Goal: Task Accomplishment & Management: Complete application form

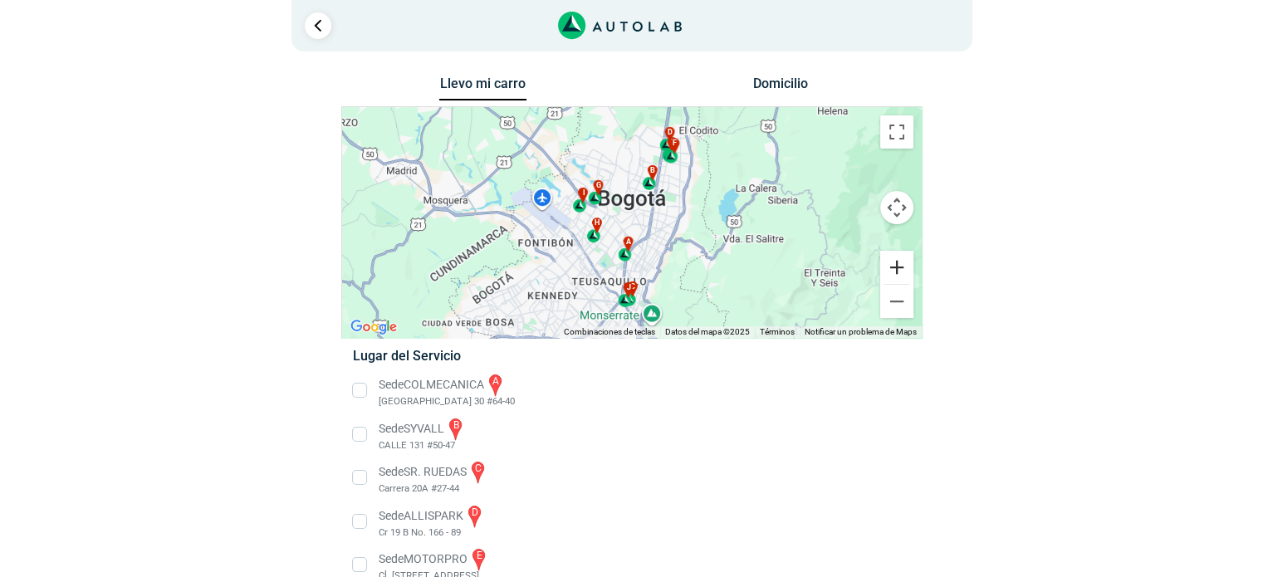
click at [895, 264] on button "Ampliar" at bounding box center [896, 267] width 33 height 33
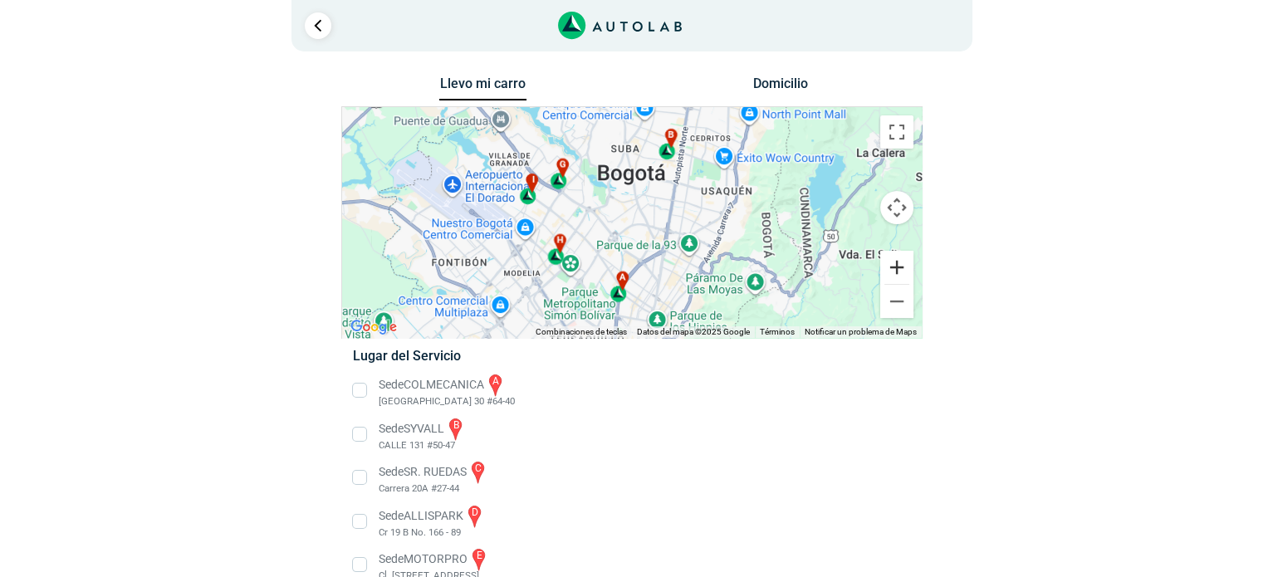
click at [895, 264] on button "Ampliar" at bounding box center [896, 267] width 33 height 33
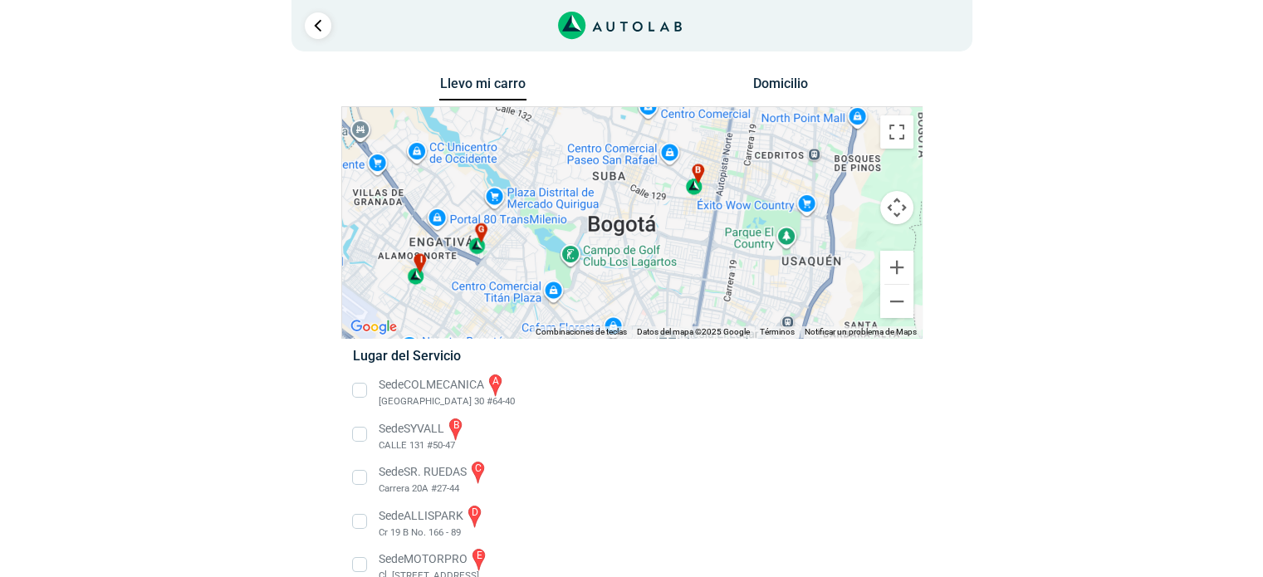
drag, startPoint x: 760, startPoint y: 192, endPoint x: 752, endPoint y: 297, distance: 105.0
click at [752, 300] on div "a b c d e f g" at bounding box center [632, 222] width 580 height 231
click at [890, 265] on button "Ampliar" at bounding box center [896, 267] width 33 height 33
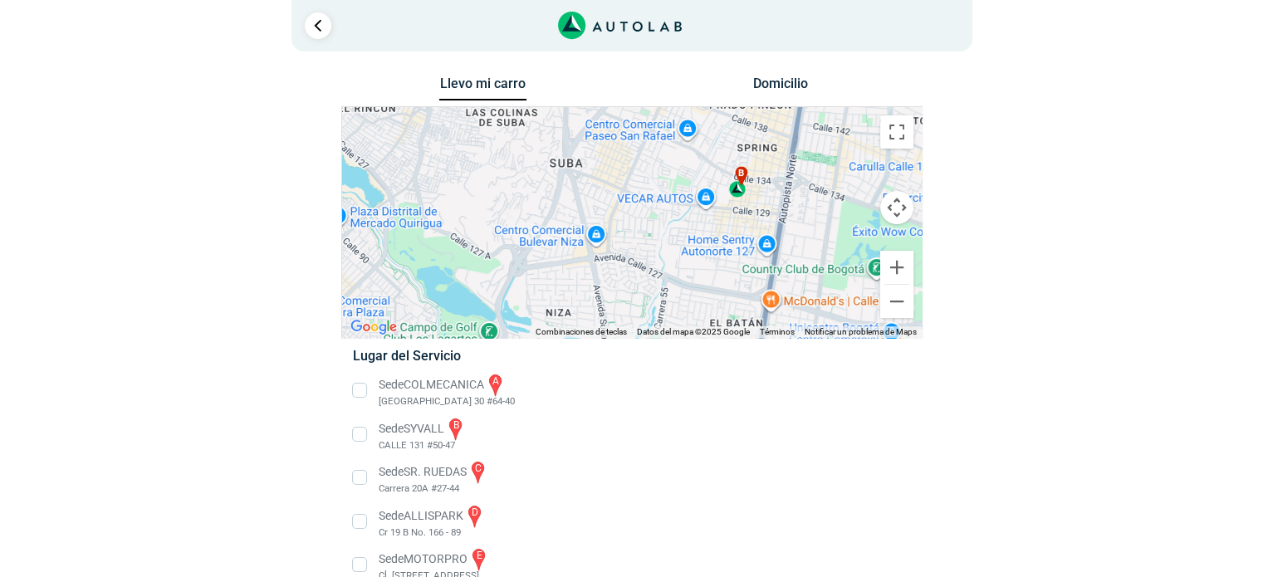
drag, startPoint x: 761, startPoint y: 212, endPoint x: 738, endPoint y: 238, distance: 34.8
click at [738, 238] on div "a b c d e f g" at bounding box center [632, 222] width 580 height 231
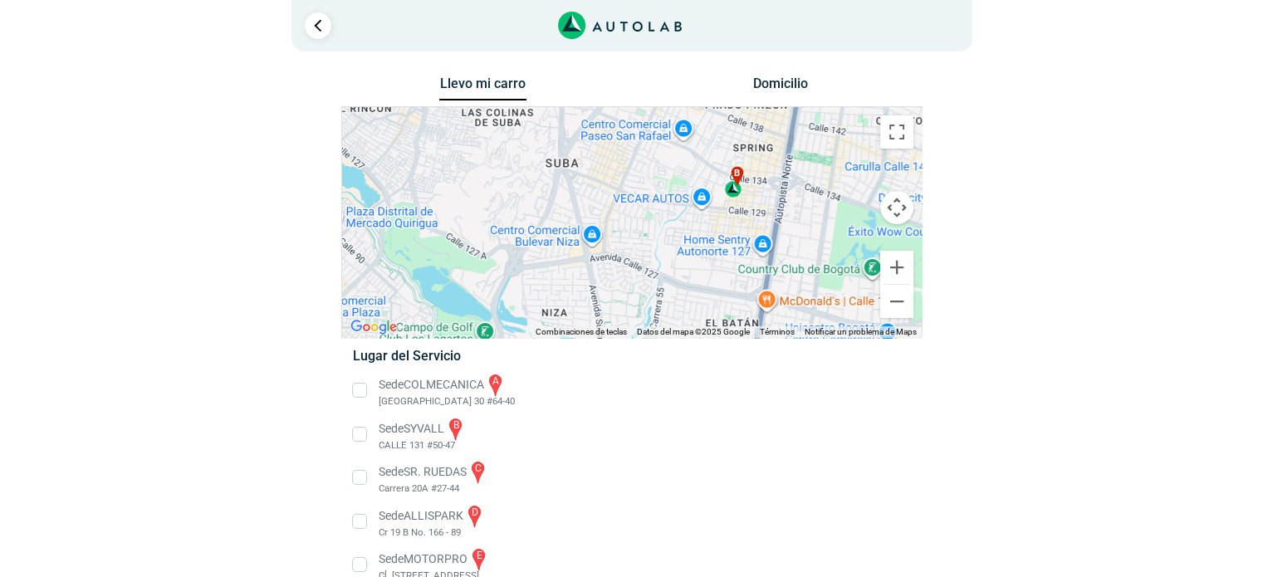
click at [733, 189] on div "b" at bounding box center [733, 182] width 19 height 32
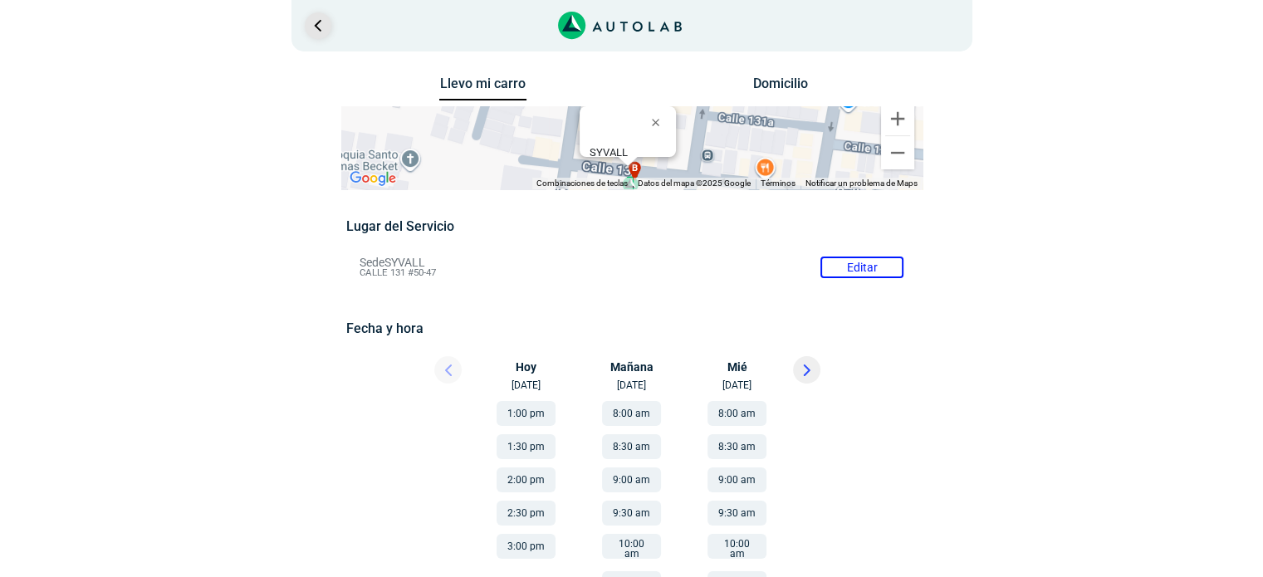
click at [313, 31] on link "Ir al paso anterior" at bounding box center [318, 25] width 27 height 27
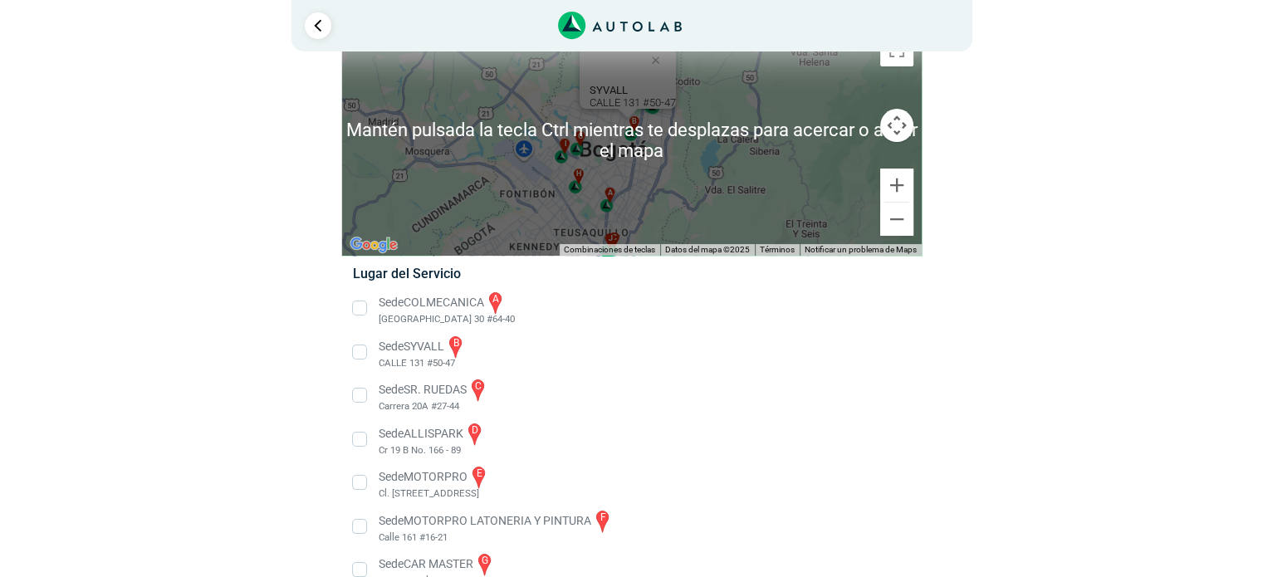
scroll to position [83, 0]
click at [890, 185] on button "Ampliar" at bounding box center [896, 184] width 33 height 33
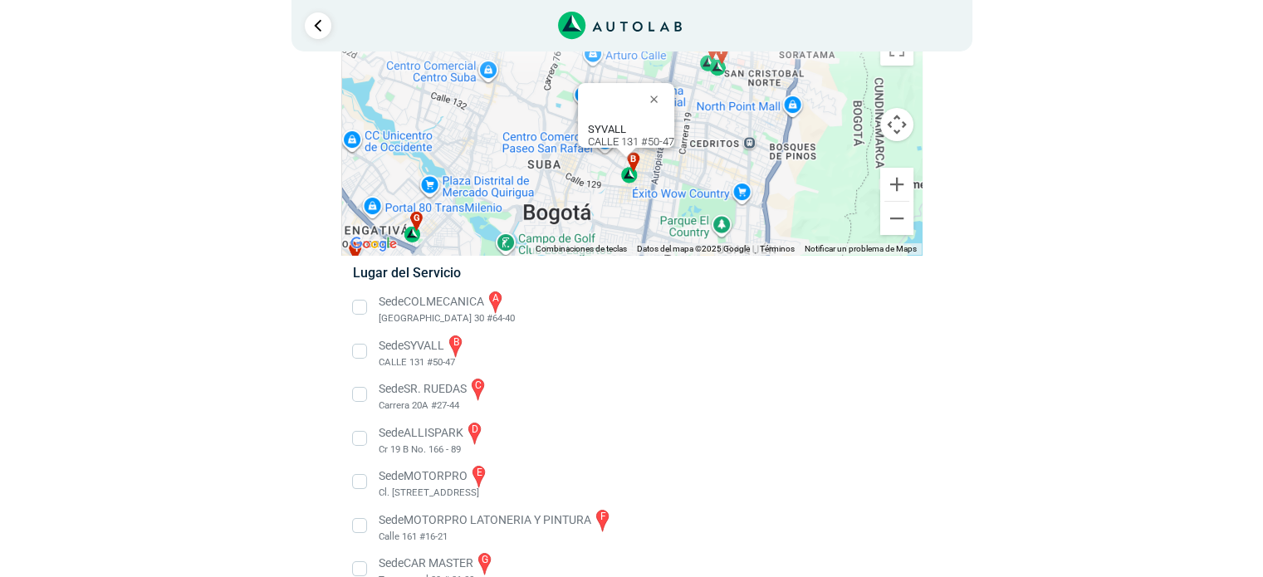
drag, startPoint x: 742, startPoint y: 160, endPoint x: 739, endPoint y: 201, distance: 40.8
click at [739, 201] on div "a b c d e f g" at bounding box center [632, 139] width 580 height 231
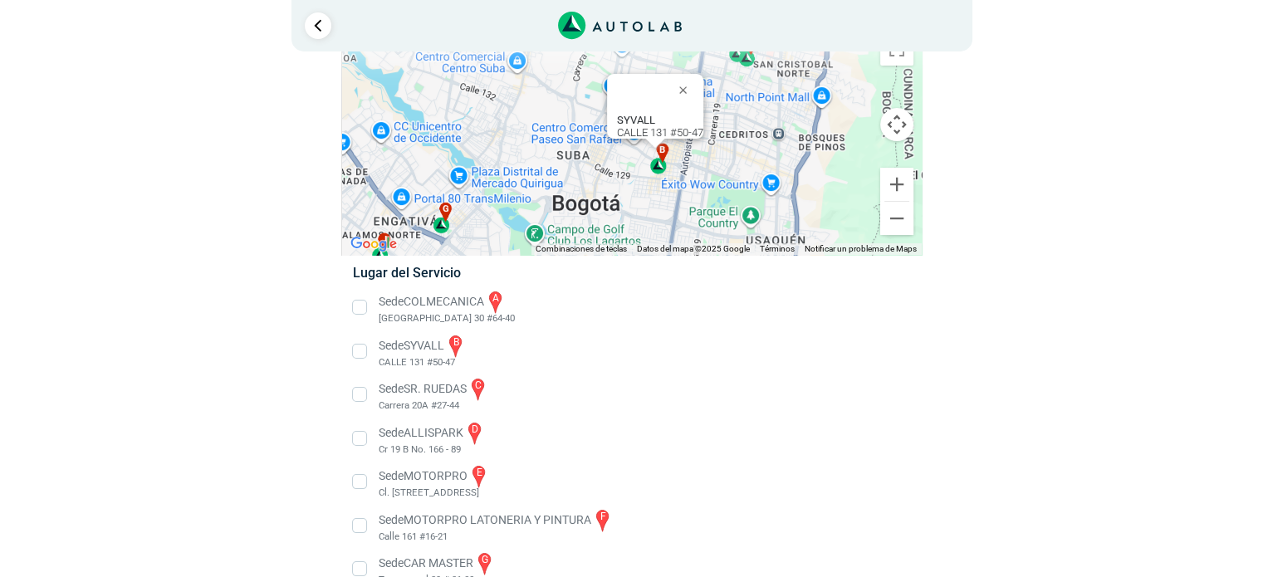
drag, startPoint x: 738, startPoint y: 172, endPoint x: 780, endPoint y: 153, distance: 45.7
click at [780, 153] on div "a b c d e f g" at bounding box center [632, 139] width 580 height 231
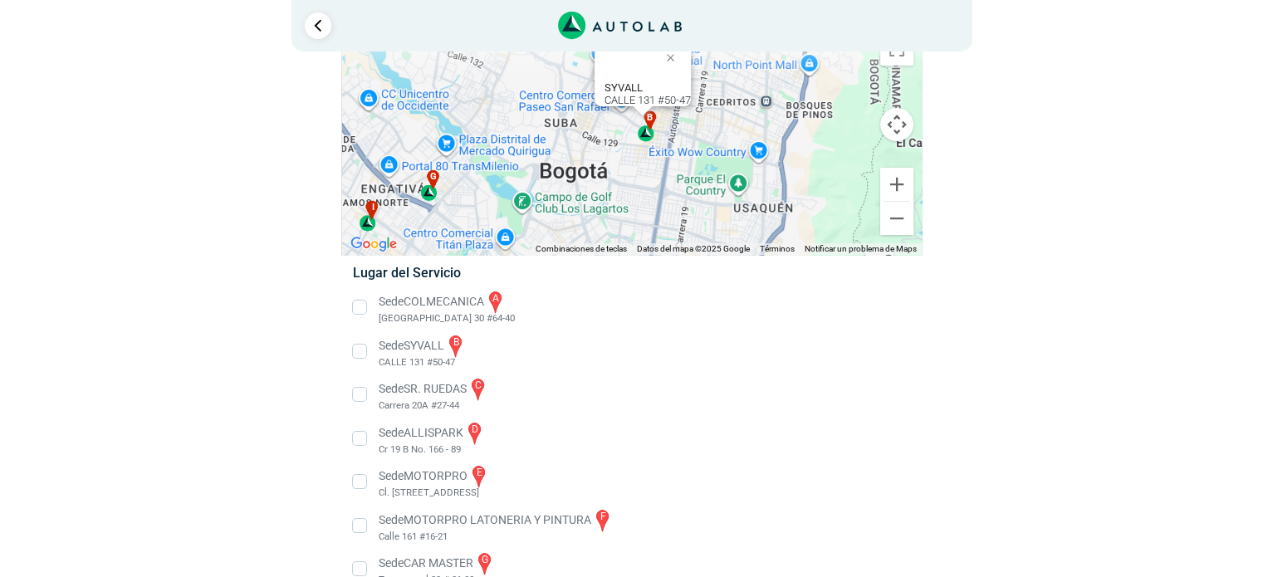
drag, startPoint x: 718, startPoint y: 174, endPoint x: 694, endPoint y: 153, distance: 31.7
click at [694, 153] on div "a b c d e f g" at bounding box center [632, 139] width 580 height 231
